Goal: Task Accomplishment & Management: Complete application form

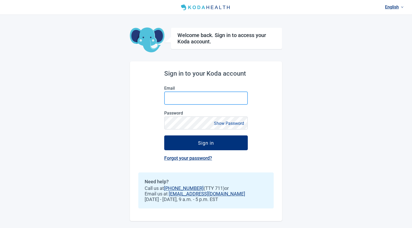
click at [180, 98] on input "Email" at bounding box center [206, 98] width 84 height 13
paste input "**********"
type input "**********"
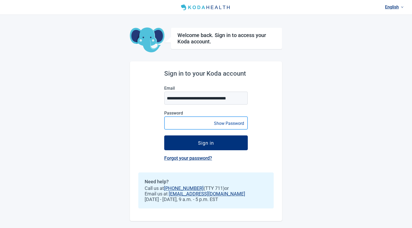
click at [164, 136] on button "Sign in" at bounding box center [206, 143] width 84 height 15
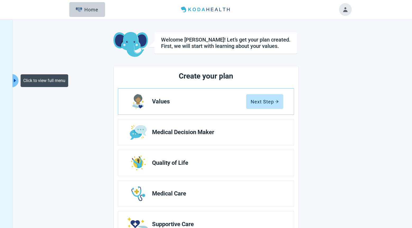
click at [15, 79] on icon "caret-right" at bounding box center [14, 80] width 5 height 5
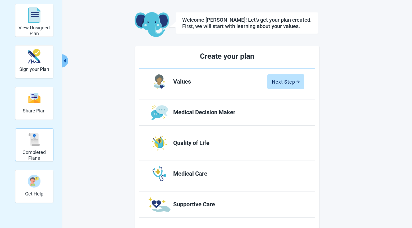
click at [42, 135] on div "Completed Plans" at bounding box center [34, 140] width 34 height 20
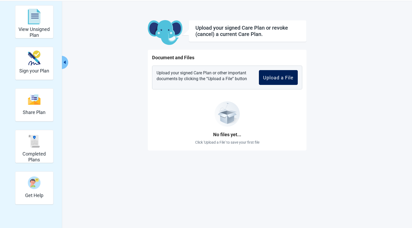
scroll to position [17, 0]
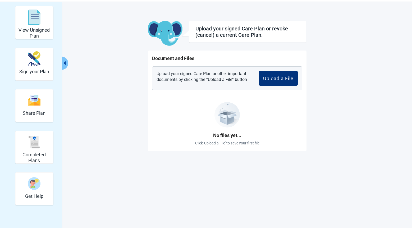
click at [220, 81] on p "Upload your signed Care Plan or other important documents by clicking the “Uplo…" at bounding box center [204, 78] width 94 height 15
click at [285, 82] on button "Upload a File" at bounding box center [278, 78] width 39 height 15
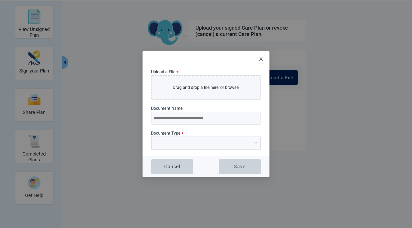
scroll to position [19, 0]
type input "**********"
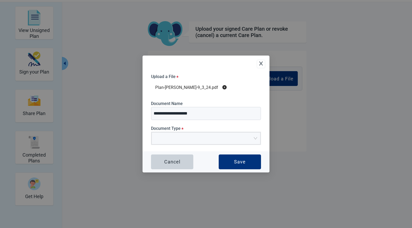
scroll to position [19, 0]
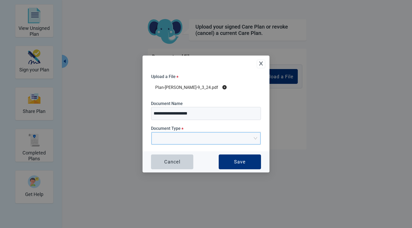
click at [188, 139] on input "Document Type *" at bounding box center [204, 137] width 99 height 8
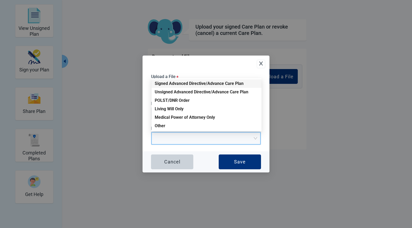
click at [192, 83] on div "Signed Advanced Directive/Advance Care Plan" at bounding box center [207, 84] width 104 height 6
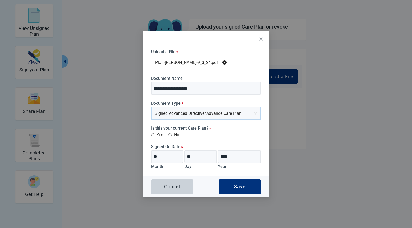
click at [261, 39] on icon "close" at bounding box center [261, 39] width 4 height 4
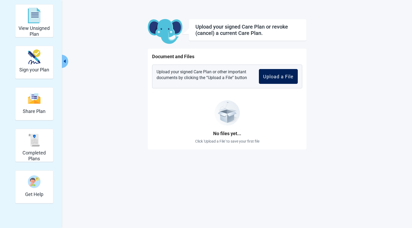
click at [275, 83] on button "Upload a File" at bounding box center [278, 76] width 39 height 15
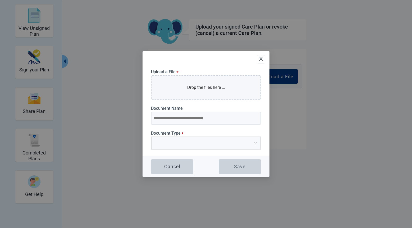
type input "**********"
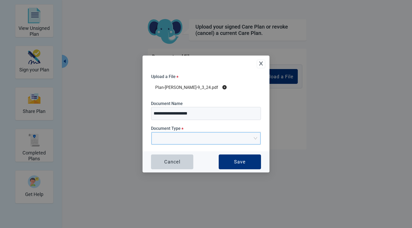
click at [179, 136] on input "Document Type *" at bounding box center [204, 137] width 99 height 8
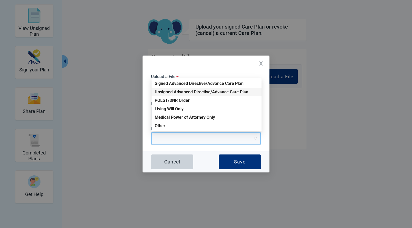
click at [170, 92] on div "Unsigned Advanced Directive/Advance Care Plan" at bounding box center [207, 92] width 104 height 6
click at [259, 138] on div "Unsigned Advanced Directive/Advance Care Plan" at bounding box center [206, 138] width 109 height 12
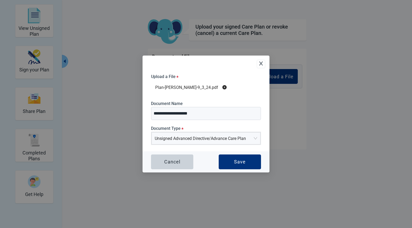
drag, startPoint x: 263, startPoint y: 66, endPoint x: 144, endPoint y: 57, distance: 120.0
click at [263, 66] on icon "close" at bounding box center [261, 63] width 5 height 5
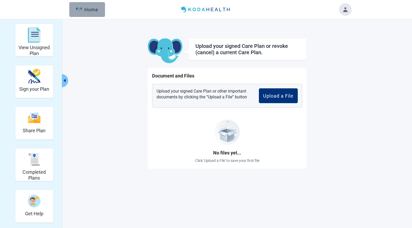
click at [88, 11] on div "Home" at bounding box center [87, 9] width 23 height 5
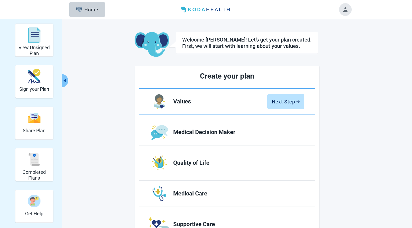
click at [246, 104] on span "Values" at bounding box center [220, 101] width 94 height 6
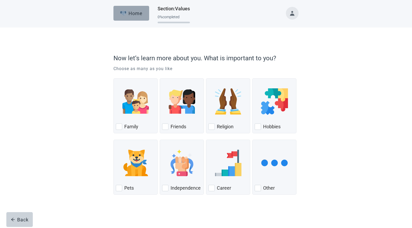
click at [124, 14] on img "button" at bounding box center [123, 13] width 7 height 5
